Goal: Task Accomplishment & Management: Use online tool/utility

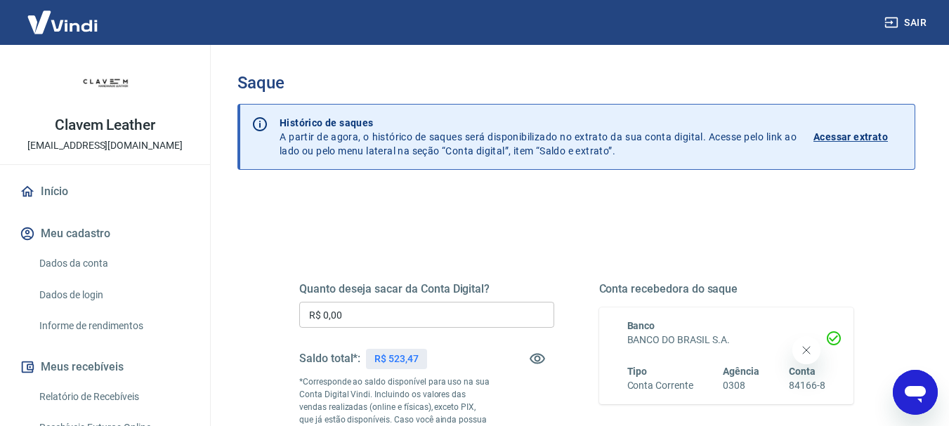
click at [381, 317] on input "R$ 0,00" at bounding box center [426, 315] width 255 height 26
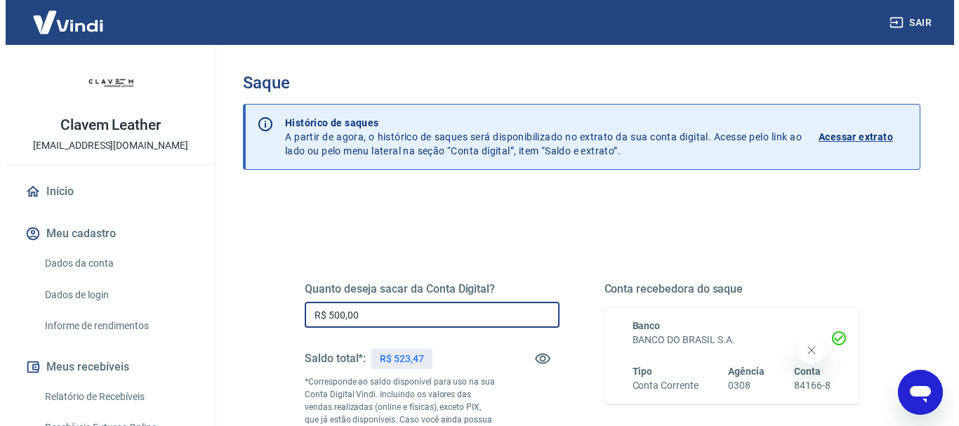
scroll to position [211, 0]
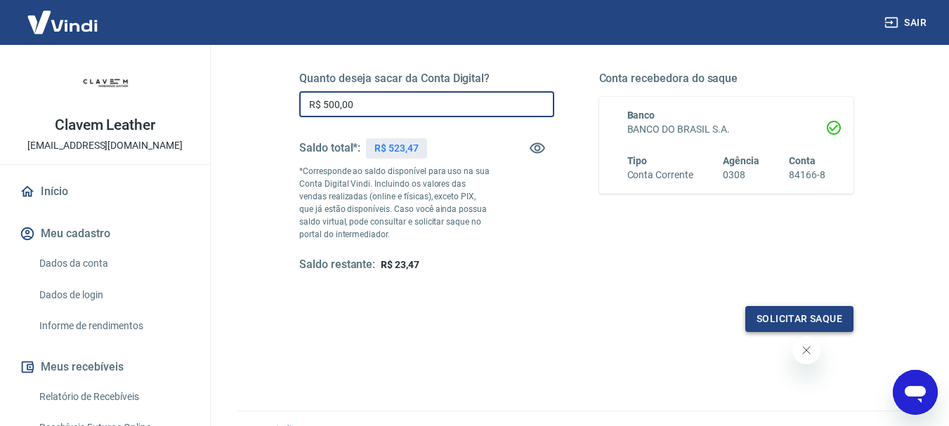
type input "R$ 500,00"
click at [805, 315] on button "Solicitar saque" at bounding box center [799, 319] width 108 height 26
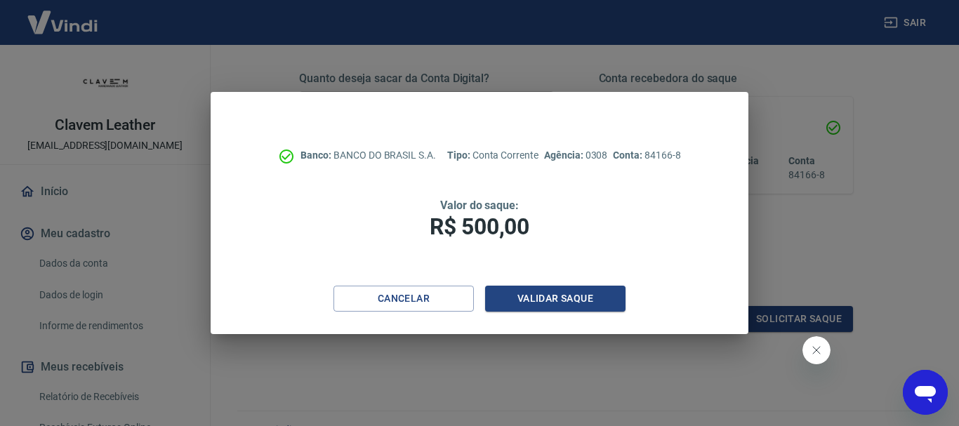
click at [567, 314] on div "Cancelar Validar saque" at bounding box center [479, 310] width 537 height 48
click at [569, 308] on button "Validar saque" at bounding box center [555, 299] width 140 height 26
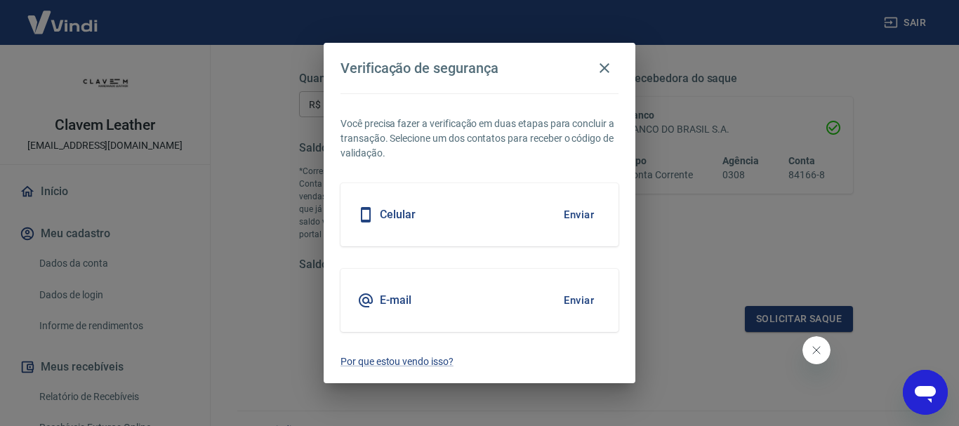
click at [557, 209] on button "Enviar" at bounding box center [579, 215] width 46 height 30
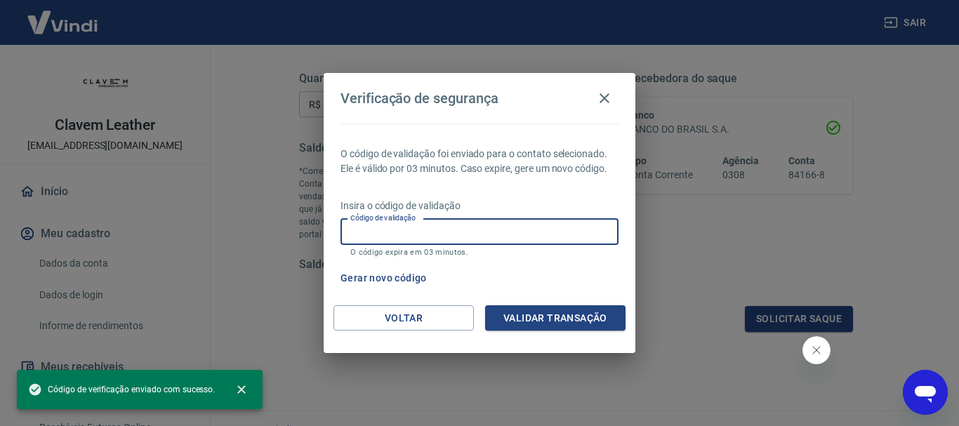
click at [557, 243] on input "Código de validação" at bounding box center [480, 232] width 278 height 26
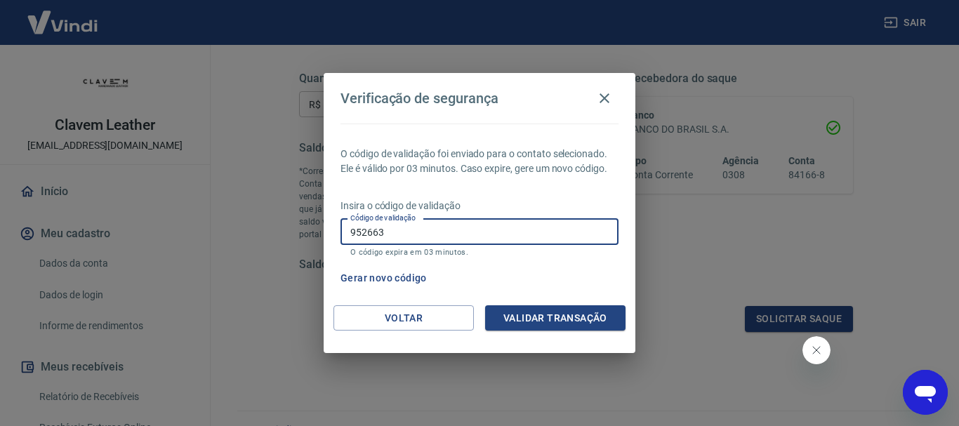
type input "952663"
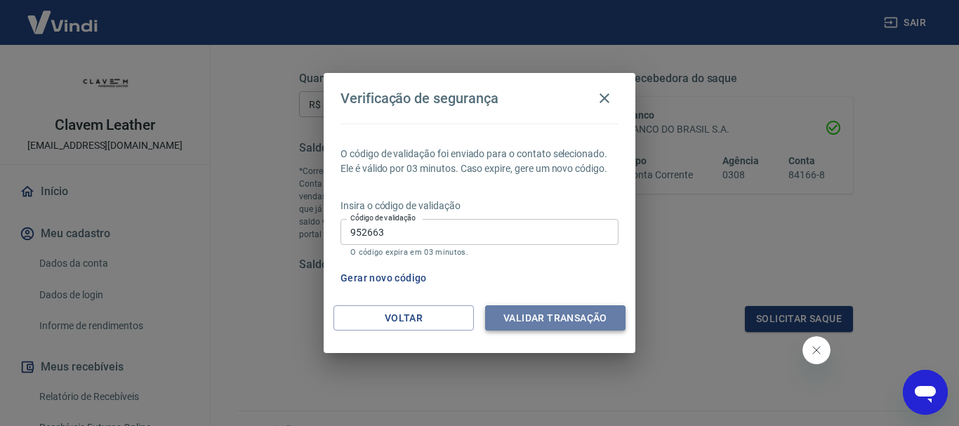
click at [553, 325] on button "Validar transação" at bounding box center [555, 319] width 140 height 26
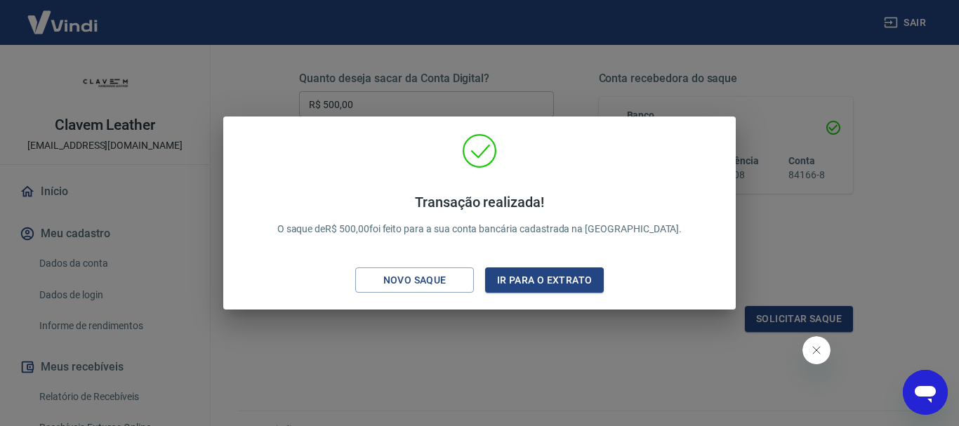
click at [268, 34] on div "Transação realizada! O saque de R$ 500,00 foi feito para a sua conta bancária c…" at bounding box center [479, 213] width 959 height 426
